Goal: Task Accomplishment & Management: Manage account settings

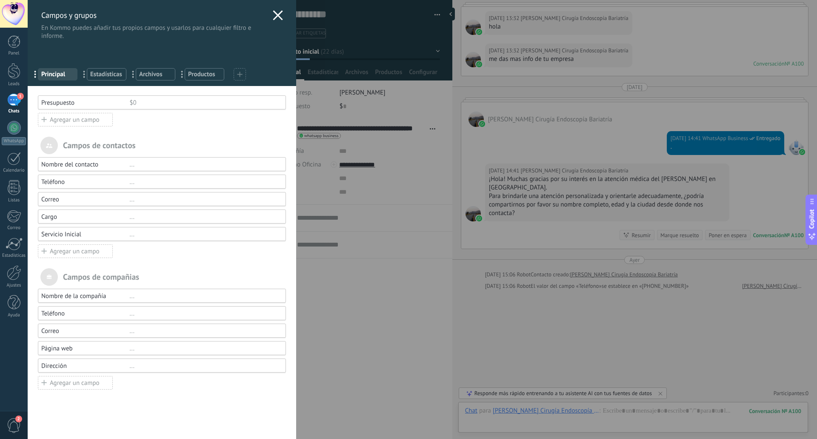
click at [274, 16] on use at bounding box center [278, 15] width 10 height 10
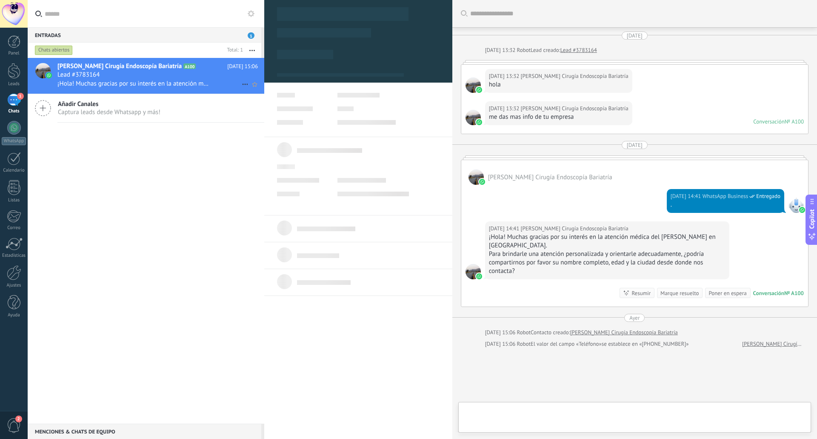
type textarea "**********"
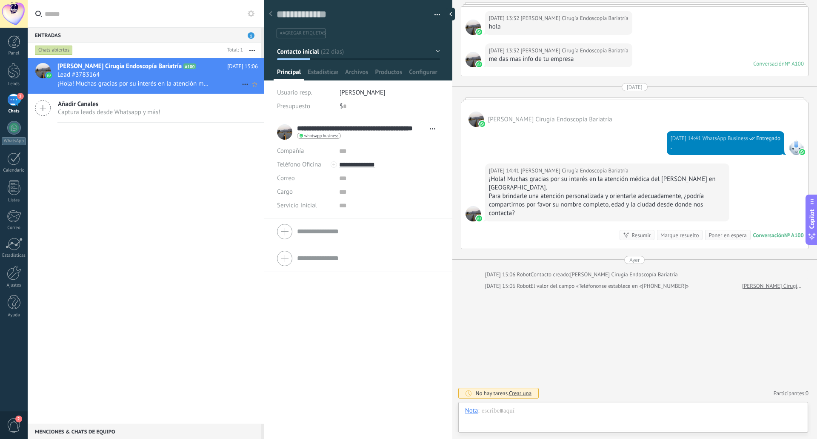
scroll to position [13, 0]
click at [415, 69] on span "Configurar" at bounding box center [423, 74] width 28 height 12
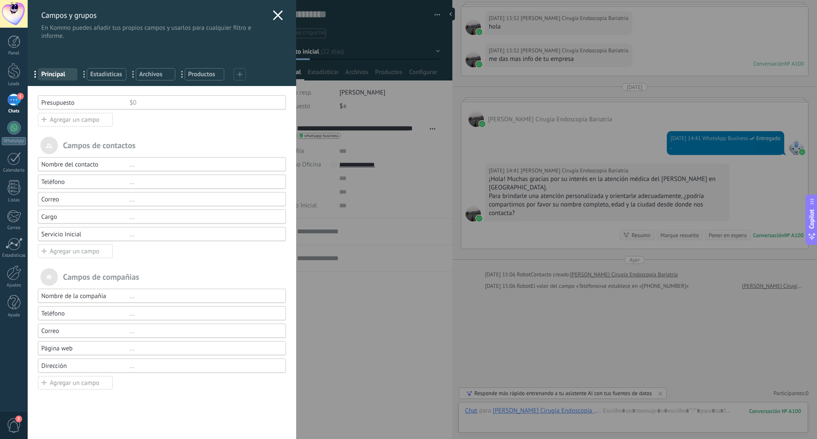
click at [369, 100] on div "Campos y grupos En Kommo puedes añadir tus propios campos y usarlos para cualqu…" at bounding box center [422, 219] width 789 height 439
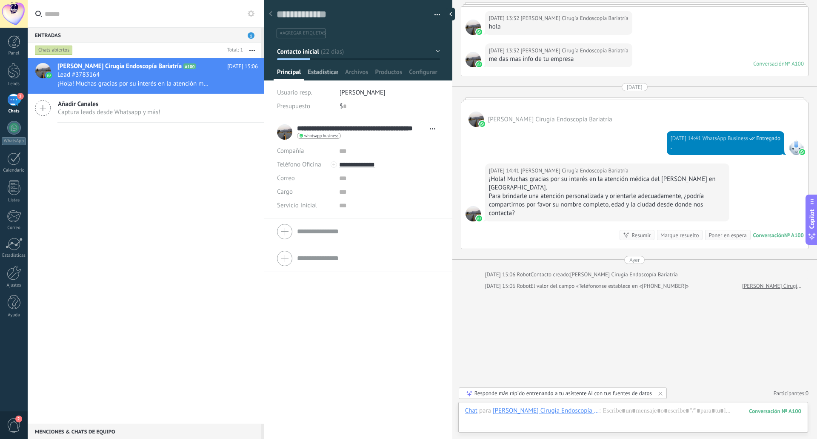
click at [331, 71] on span "Estadísticas" at bounding box center [323, 74] width 31 height 12
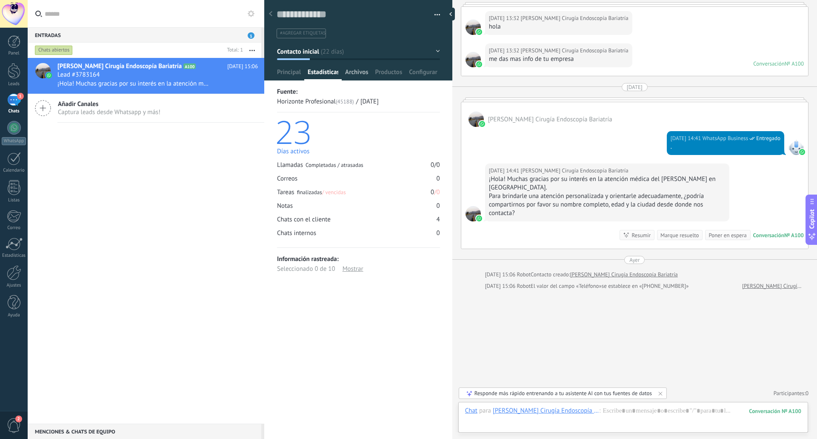
click at [356, 71] on span "Archivos" at bounding box center [356, 74] width 23 height 12
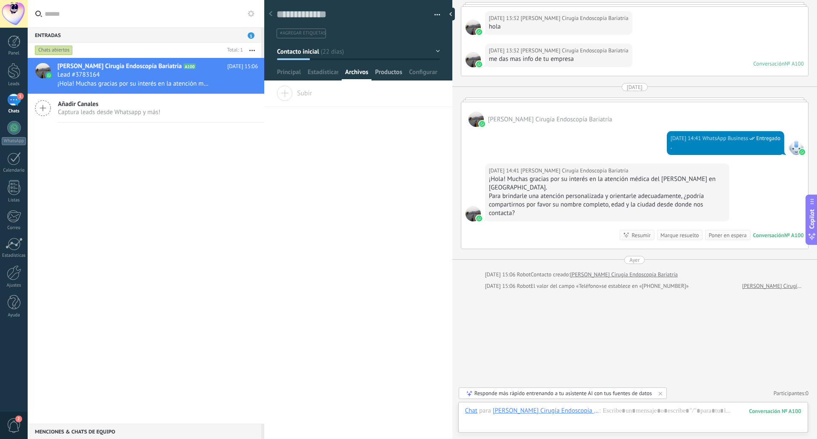
click at [389, 71] on span "Productos" at bounding box center [388, 74] width 27 height 12
click at [422, 70] on span "Configurar" at bounding box center [423, 74] width 28 height 12
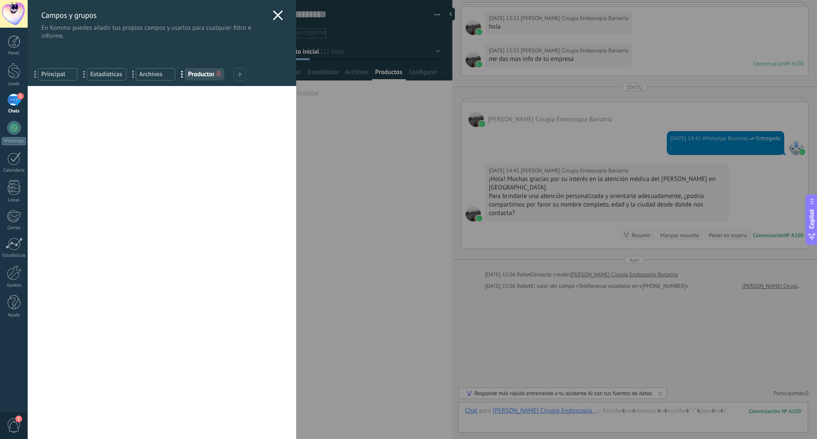
click at [330, 29] on div "Campos y grupos En Kommo puedes añadir tus propios campos y usarlos para cualqu…" at bounding box center [422, 219] width 789 height 439
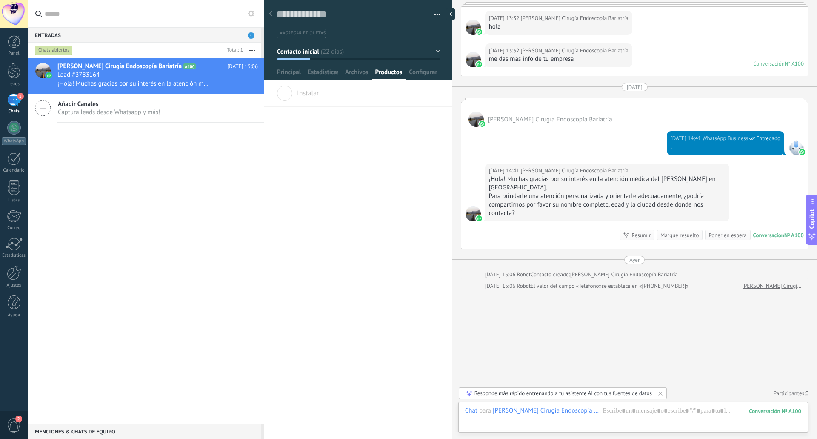
click at [433, 14] on button "button" at bounding box center [434, 15] width 12 height 13
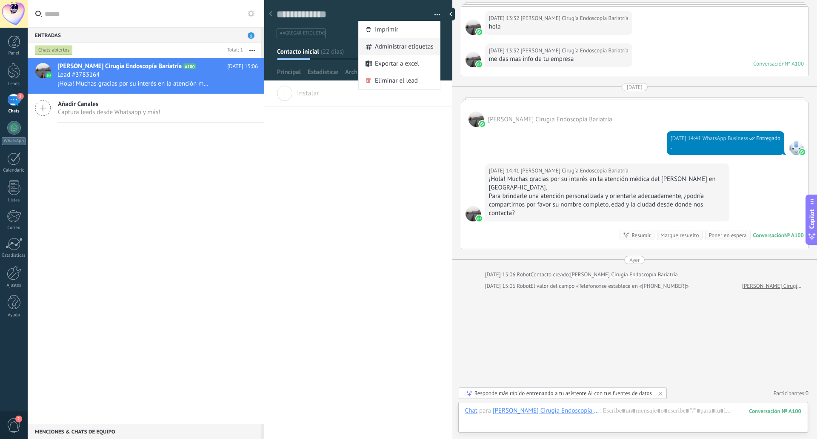
click at [391, 47] on span "Administrar etiquetas" at bounding box center [404, 46] width 59 height 17
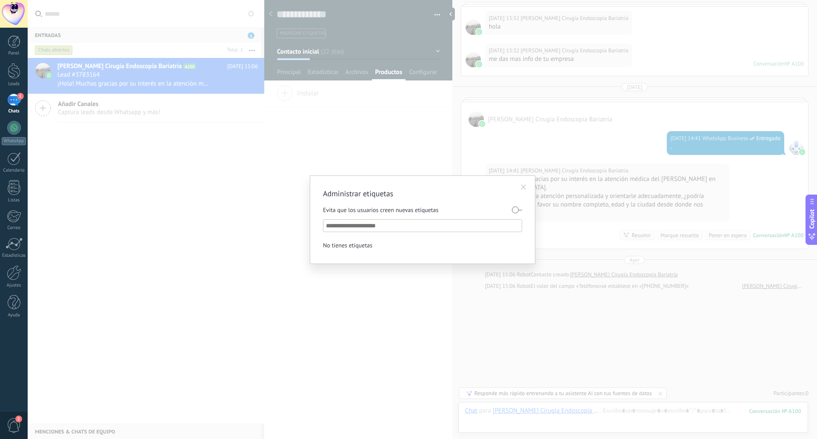
click at [525, 185] on span at bounding box center [524, 187] width 6 height 6
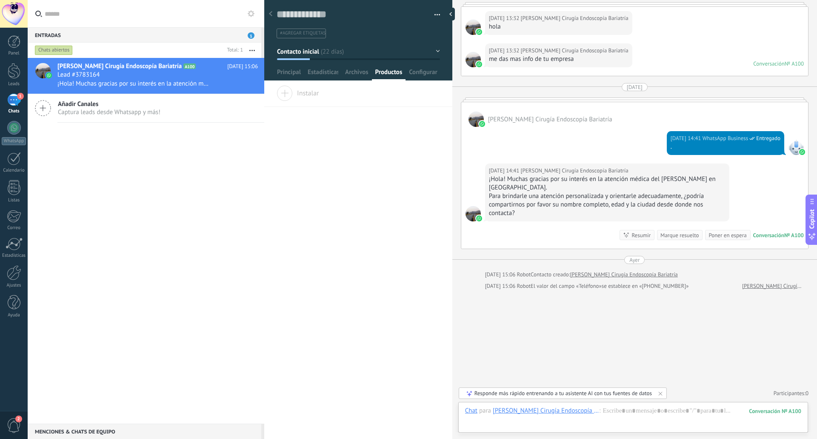
click at [11, 105] on div "1" at bounding box center [14, 100] width 14 height 12
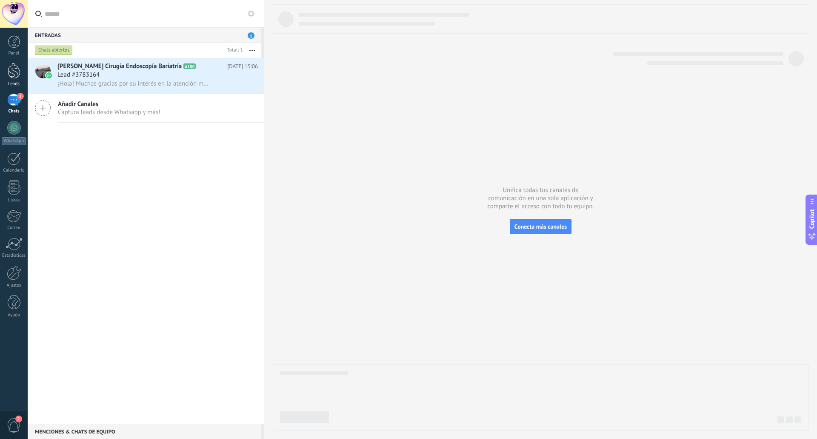
click at [11, 75] on div at bounding box center [14, 71] width 13 height 16
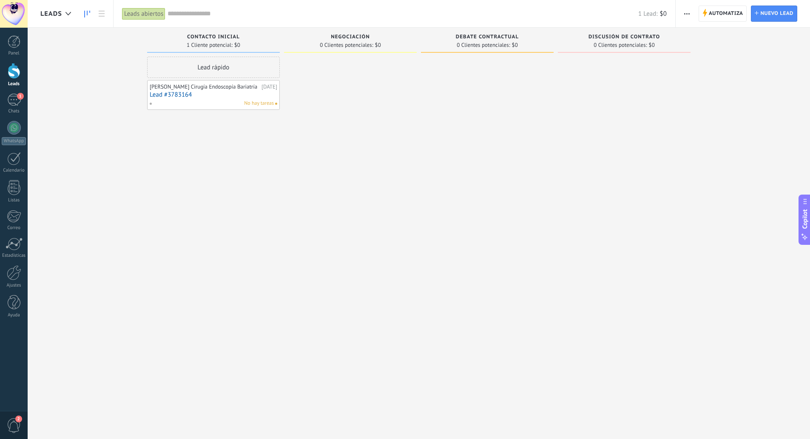
click at [230, 107] on div "No hay tareas" at bounding box center [211, 104] width 125 height 8
click at [199, 90] on div "[PERSON_NAME] Cirugía Endoscopía Bariatría" at bounding box center [205, 86] width 110 height 7
click at [100, 13] on icon at bounding box center [102, 14] width 6 height 6
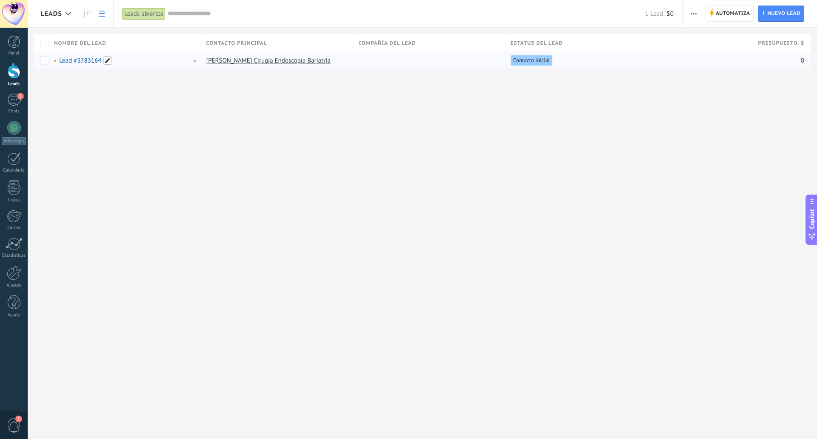
click at [106, 63] on span at bounding box center [107, 60] width 9 height 9
click at [221, 97] on div "Leads Automatiza Nueva difusión Editar embudo Imprimir Ajustes de la lista Impo…" at bounding box center [422, 219] width 789 height 439
click at [335, 60] on span at bounding box center [335, 60] width 9 height 9
click at [353, 59] on span "Cancelar" at bounding box center [351, 61] width 22 height 8
click at [697, 14] on button "button" at bounding box center [693, 14] width 12 height 16
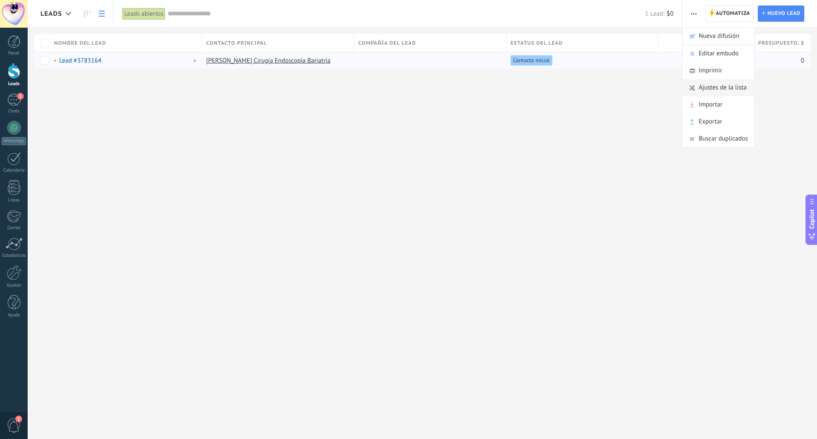
click at [730, 87] on span "Ajustes de la lista" at bounding box center [723, 87] width 48 height 17
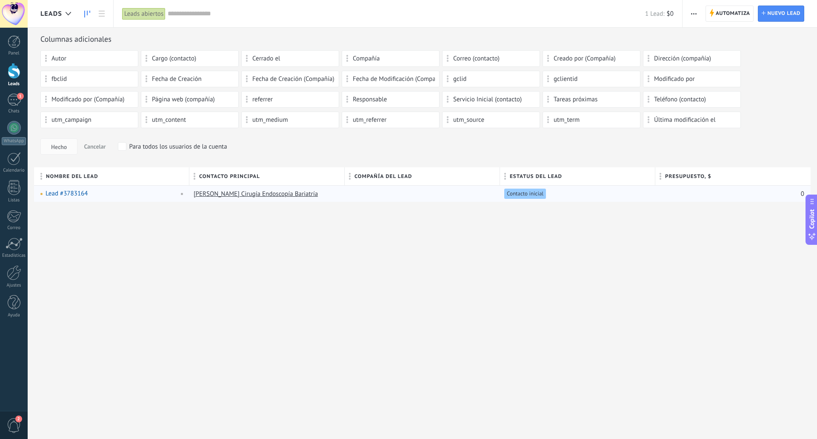
click at [86, 14] on icon at bounding box center [87, 14] width 6 height 7
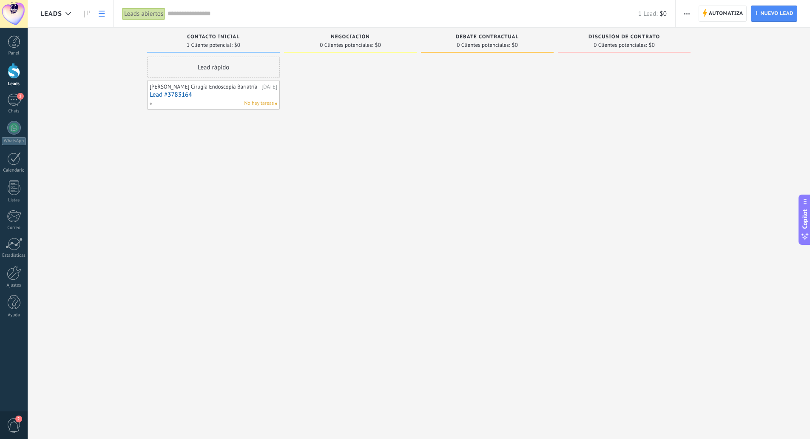
click at [99, 14] on icon at bounding box center [102, 14] width 6 height 6
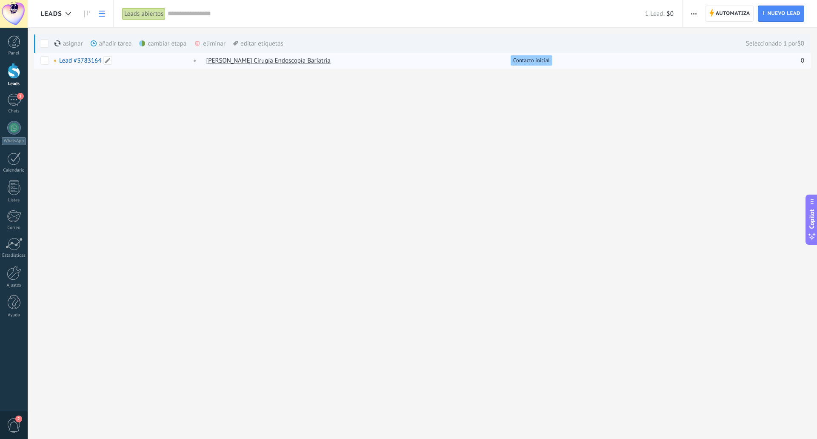
click at [70, 57] on link "Lead #3783164" at bounding box center [80, 61] width 42 height 8
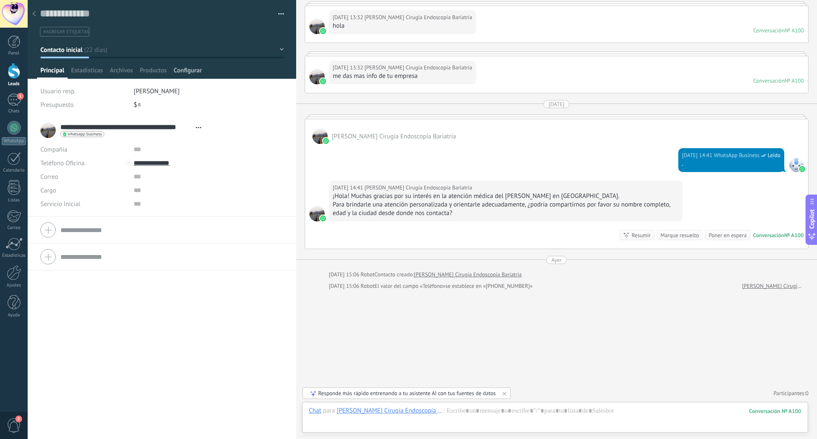
click at [180, 71] on span "Configurar" at bounding box center [188, 72] width 28 height 12
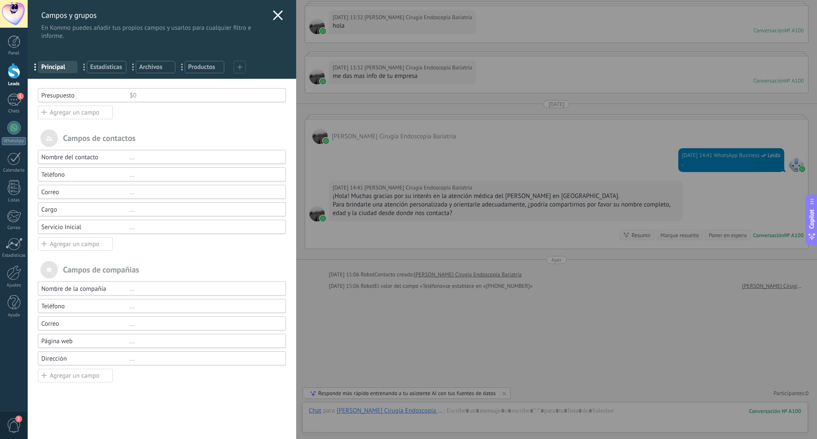
click at [274, 14] on icon at bounding box center [278, 15] width 10 height 10
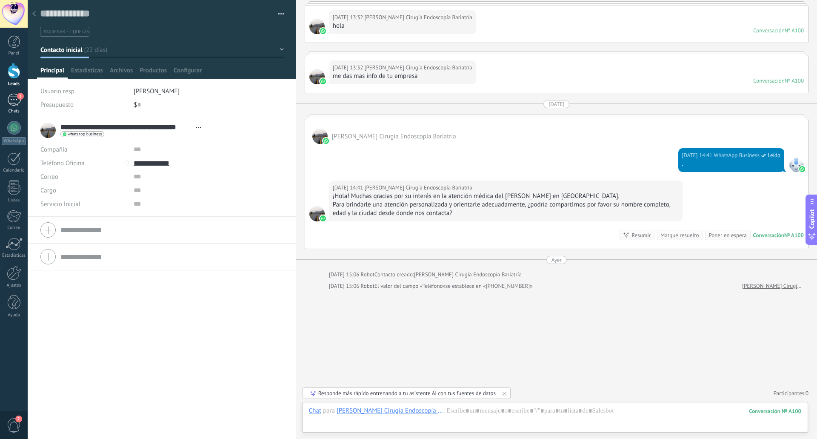
click at [14, 102] on div "1" at bounding box center [14, 100] width 14 height 12
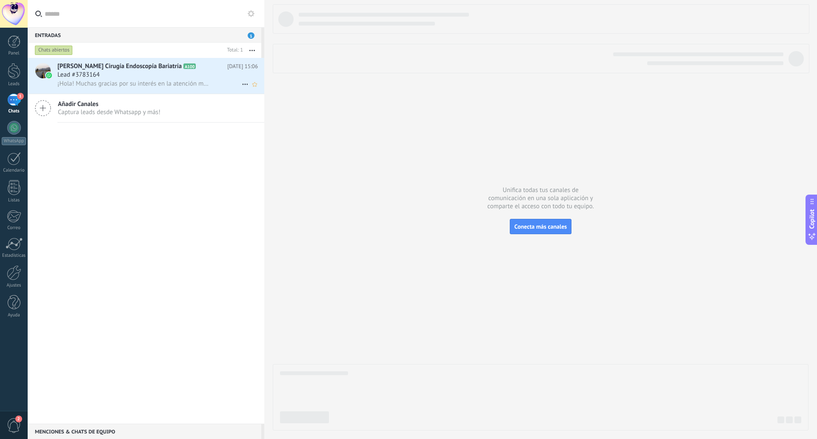
click at [123, 74] on div "Lead #3783164" at bounding box center [157, 75] width 200 height 9
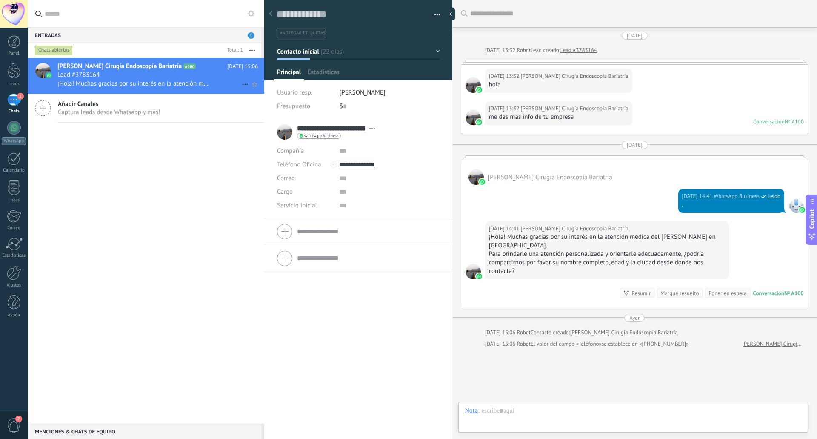
type textarea "**********"
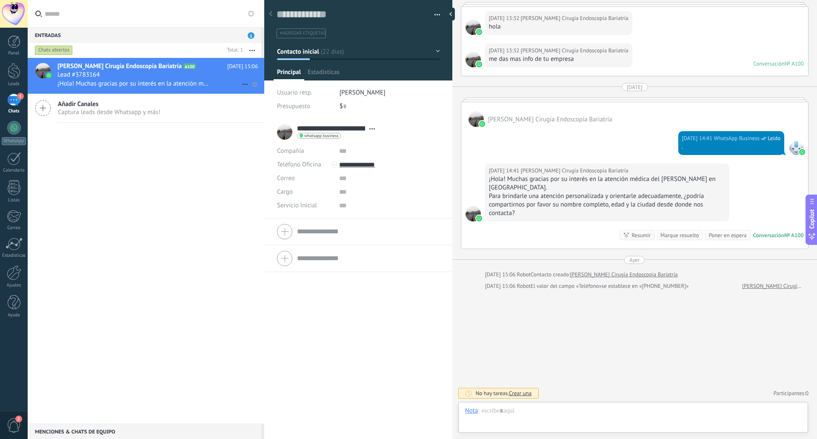
scroll to position [13, 0]
